Goal: Transaction & Acquisition: Subscribe to service/newsletter

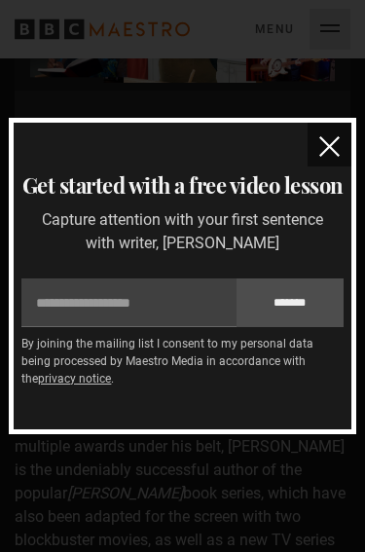
scroll to position [1213, 0]
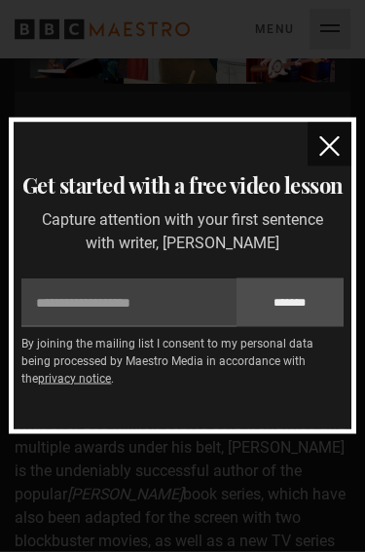
click at [331, 136] on img "close" at bounding box center [329, 146] width 20 height 20
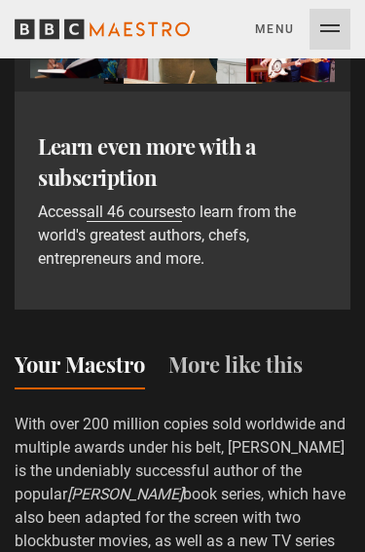
click at [338, 132] on div "Learn even more with a subscription Access all 46 courses to learn from the wor…" at bounding box center [183, 200] width 336 height 218
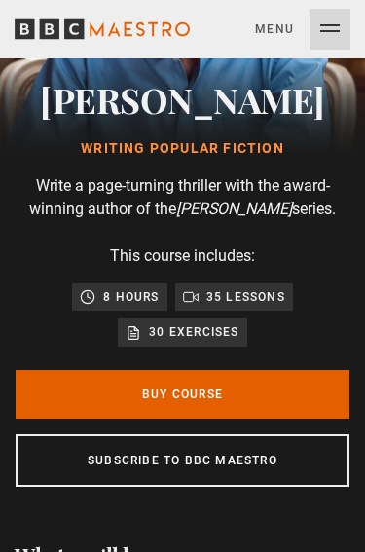
scroll to position [213, 0]
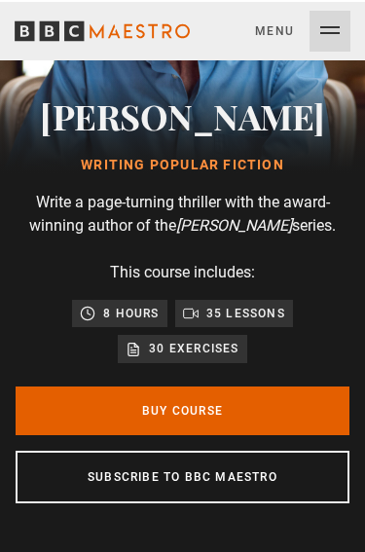
click at [248, 474] on link "Subscribe to BBC Maestro" at bounding box center [183, 474] width 334 height 53
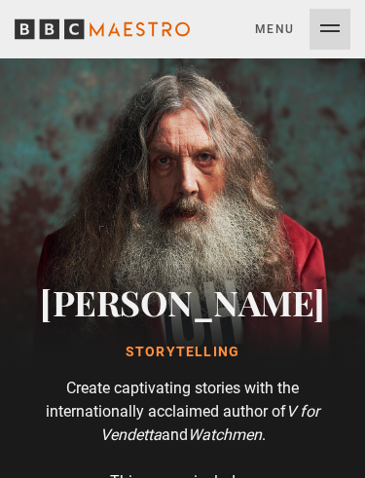
scroll to position [0, 258]
